Goal: Task Accomplishment & Management: Use online tool/utility

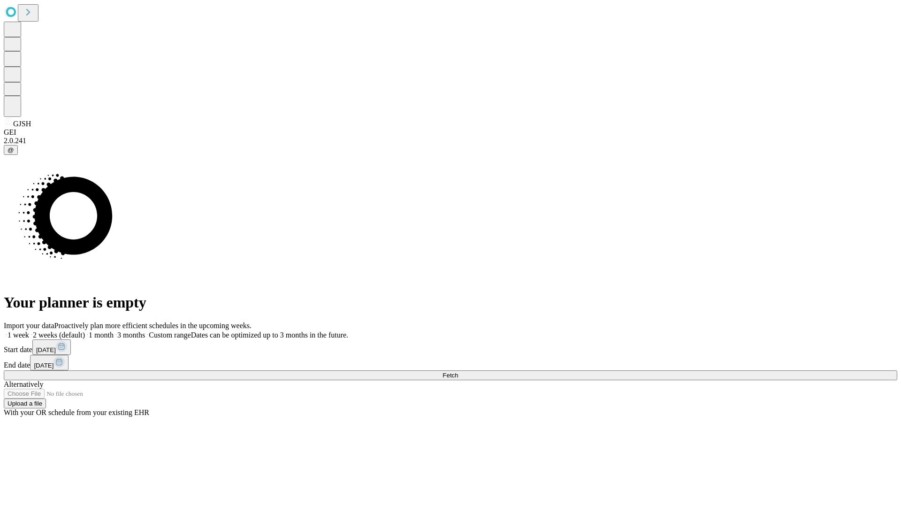
click at [458, 372] on span "Fetch" at bounding box center [449, 375] width 15 height 7
